Goal: Navigation & Orientation: Find specific page/section

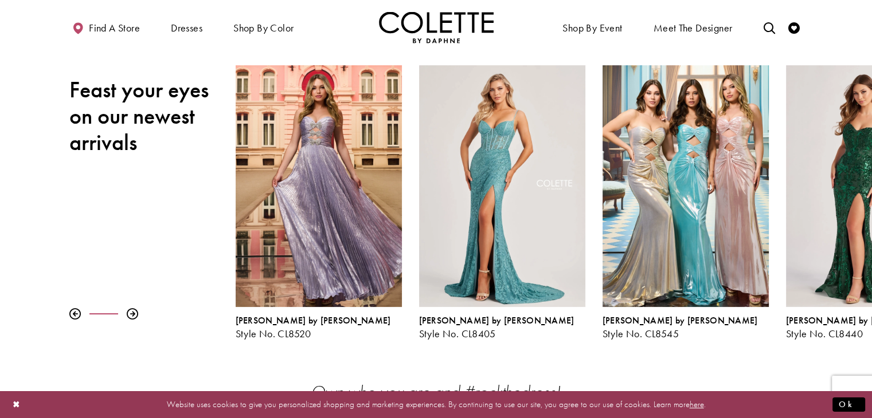
scroll to position [115, 0]
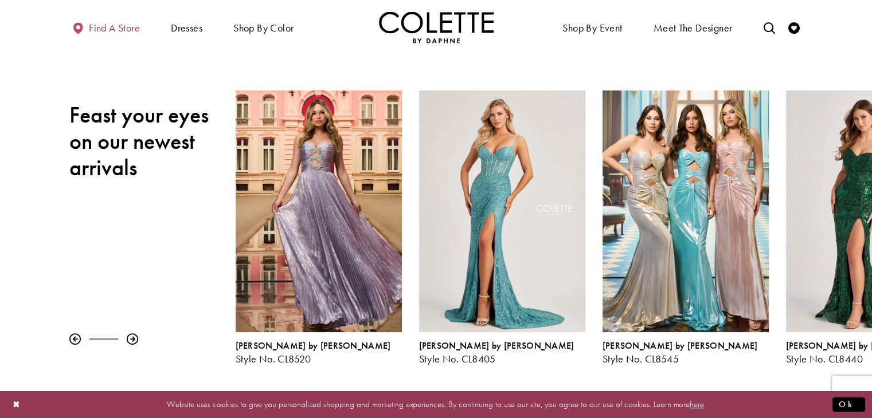
click at [135, 29] on span "Find a store" at bounding box center [114, 27] width 51 height 11
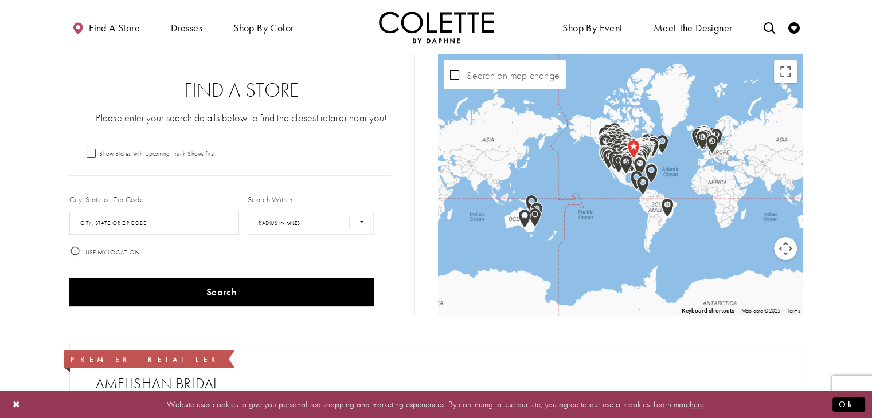
click at [165, 198] on div "City, State or Zip Code City, State, or ZIP Code" at bounding box center [154, 215] width 179 height 50
click at [155, 221] on input "City, State, or ZIP Code" at bounding box center [154, 223] width 170 height 24
click at [69, 278] on button "Search" at bounding box center [221, 292] width 305 height 29
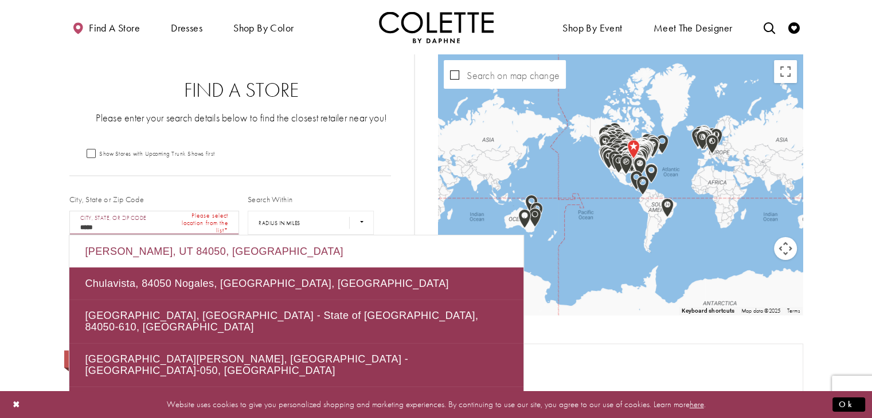
click at [165, 257] on div "Morgan, UT 84050, USA" at bounding box center [296, 252] width 454 height 32
type input "**********"
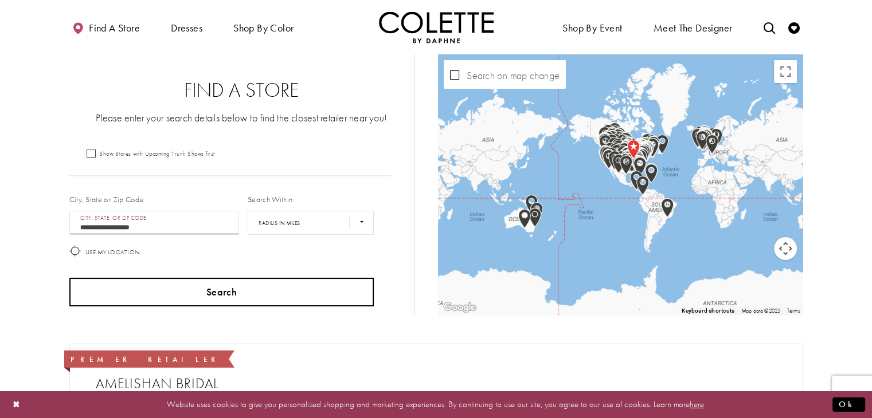
click at [267, 284] on button "Search" at bounding box center [221, 292] width 305 height 29
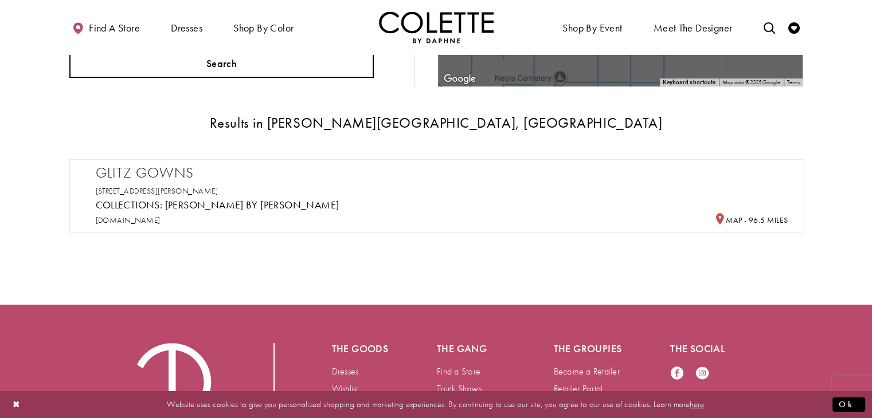
scroll to position [229, 0]
